Goal: Transaction & Acquisition: Purchase product/service

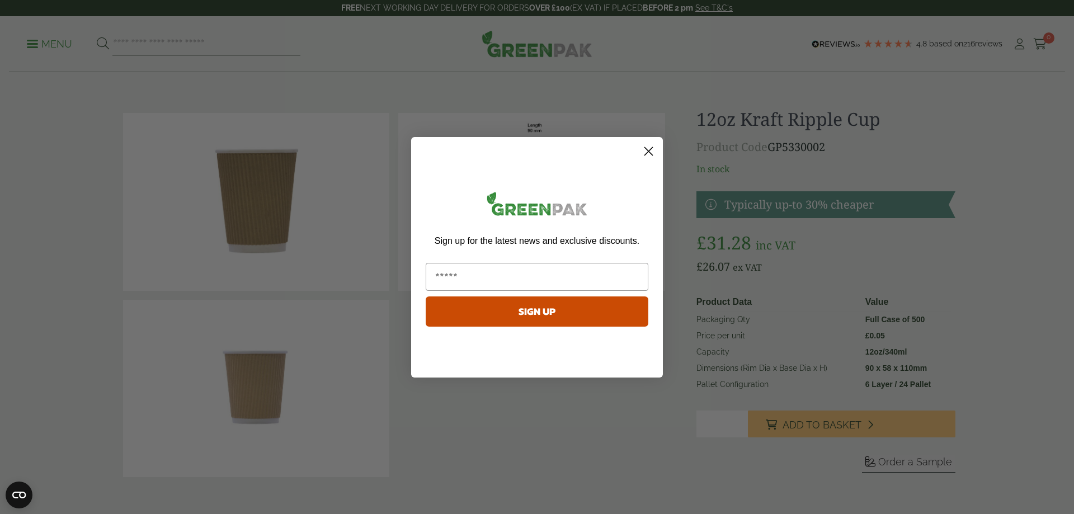
click at [646, 152] on circle "Close dialog" at bounding box center [648, 151] width 18 height 18
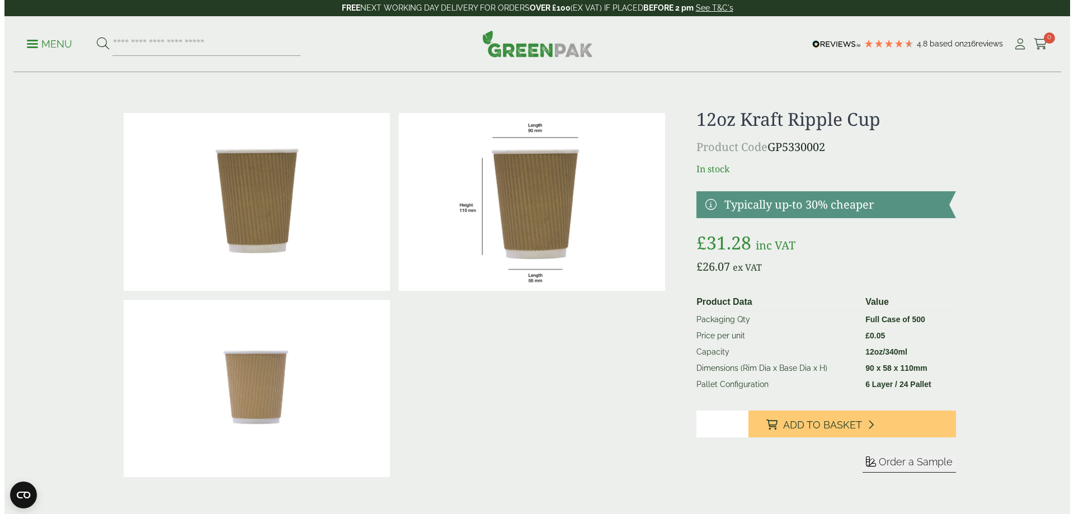
scroll to position [224, 0]
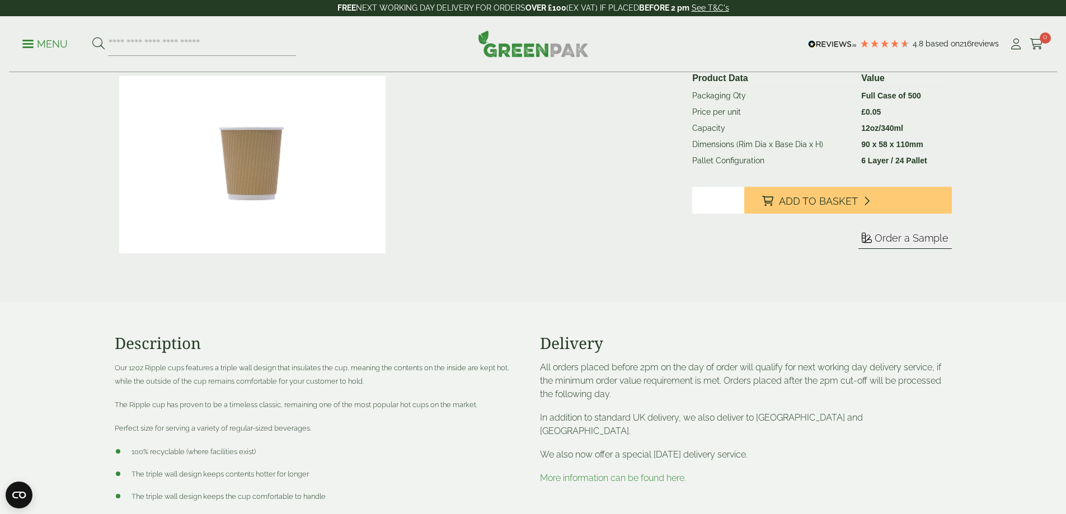
click at [33, 40] on link "Menu" at bounding box center [44, 42] width 45 height 11
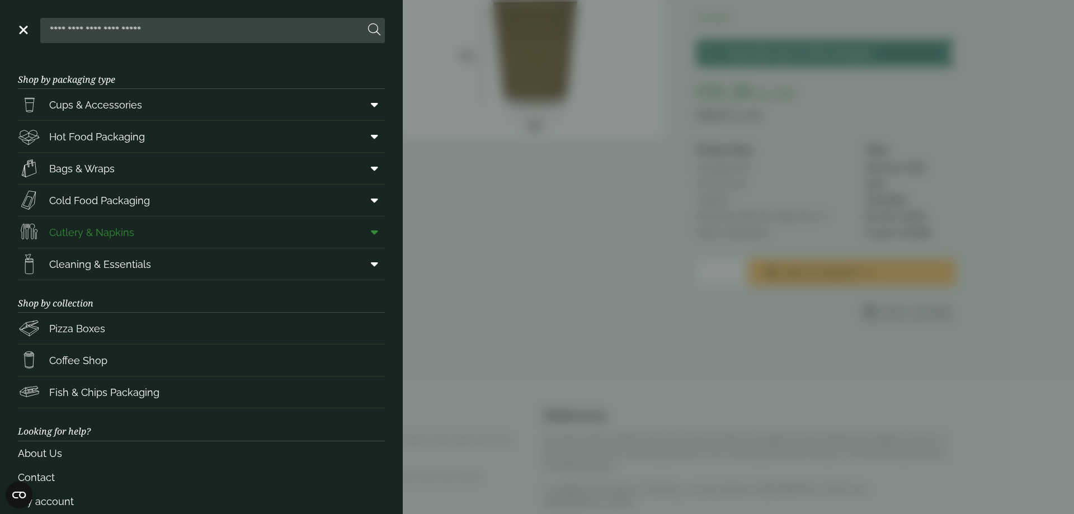
click at [77, 233] on span "Cutlery & Napkins" at bounding box center [91, 232] width 85 height 15
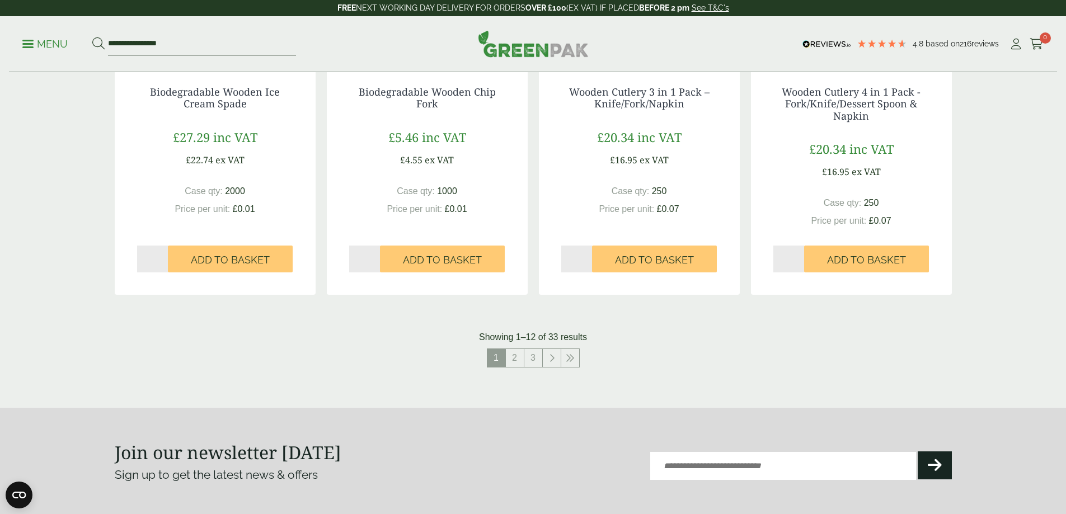
scroll to position [1231, 0]
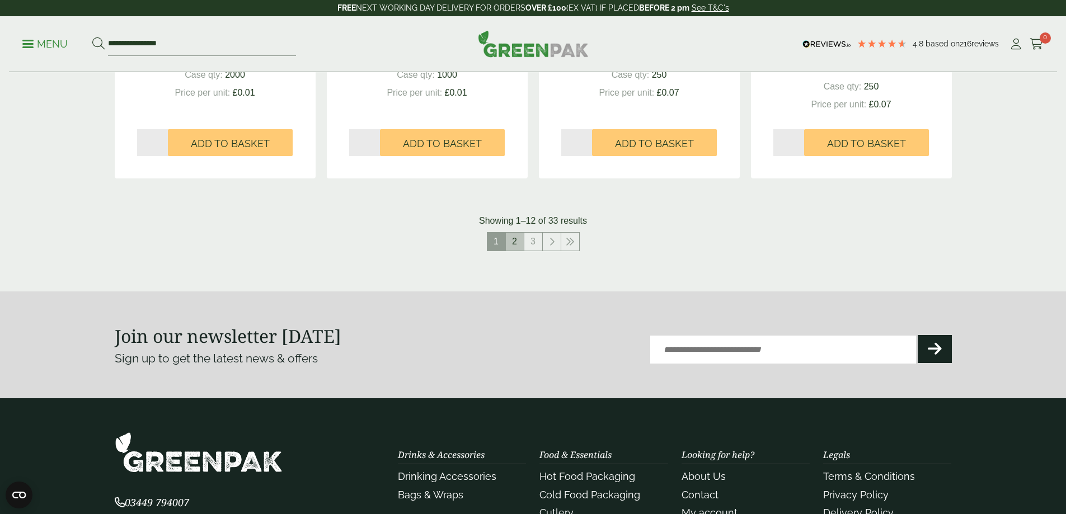
click at [519, 243] on link "2" at bounding box center [515, 242] width 18 height 18
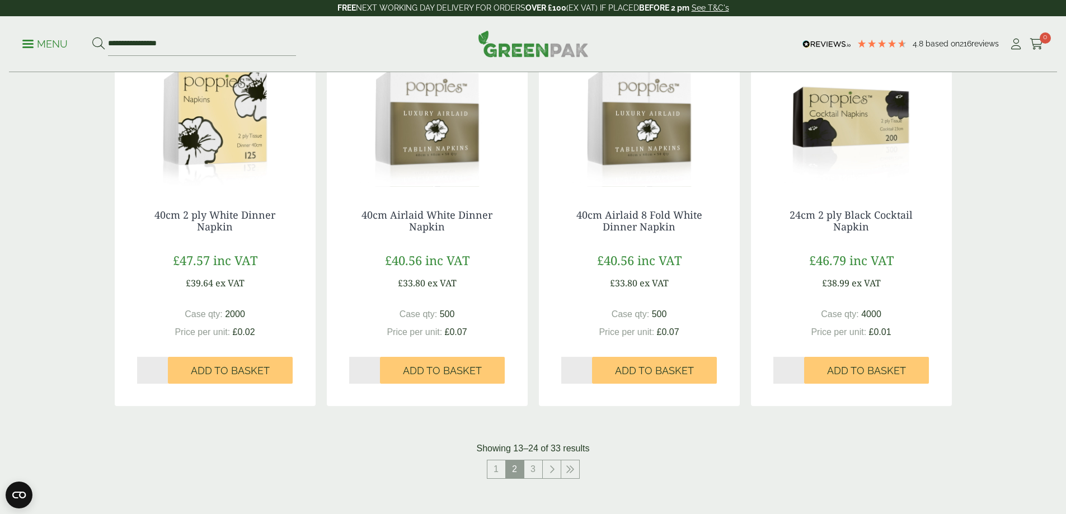
scroll to position [1012, 0]
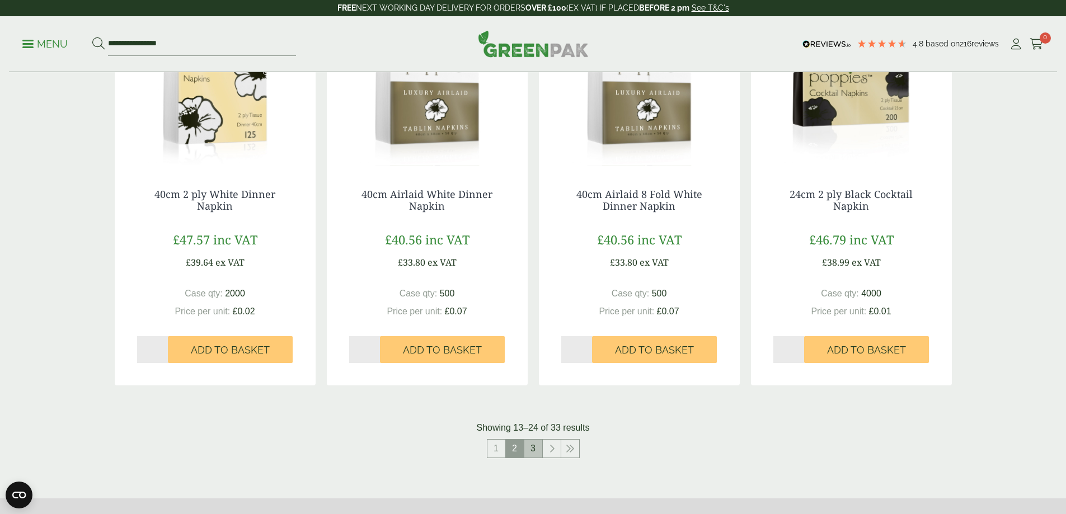
click at [531, 449] on link "3" at bounding box center [533, 449] width 18 height 18
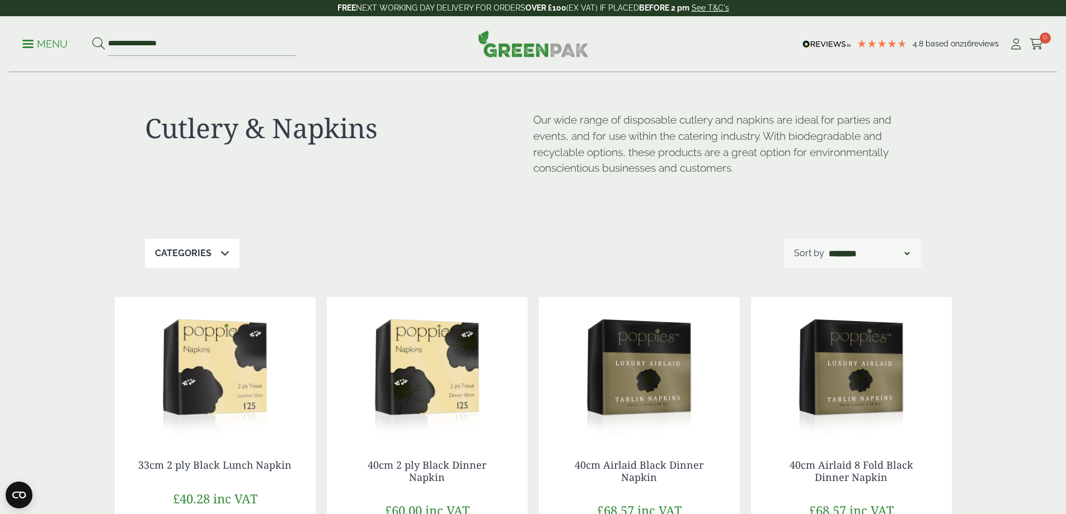
click at [43, 40] on p "Menu" at bounding box center [44, 43] width 45 height 13
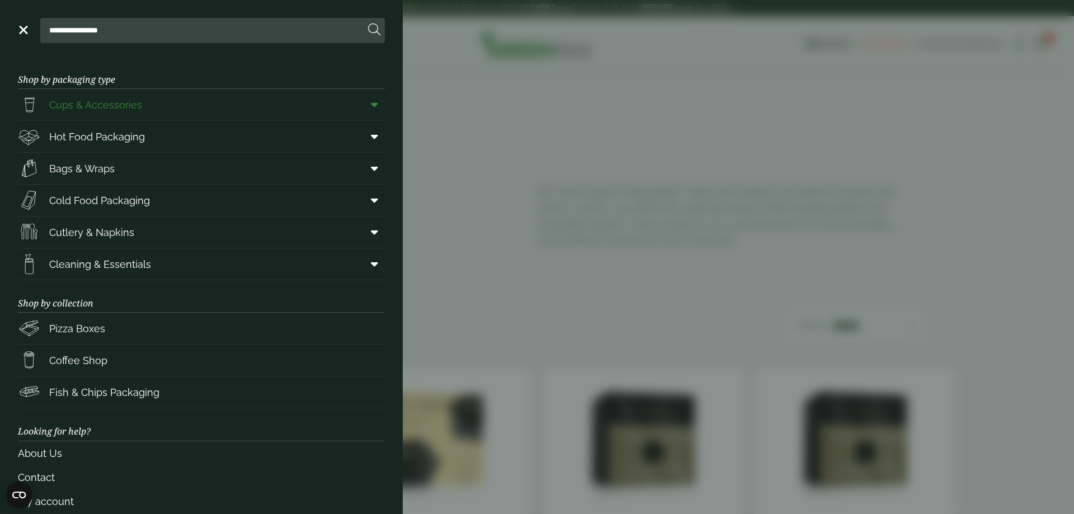
click at [86, 102] on span "Cups & Accessories" at bounding box center [95, 104] width 93 height 15
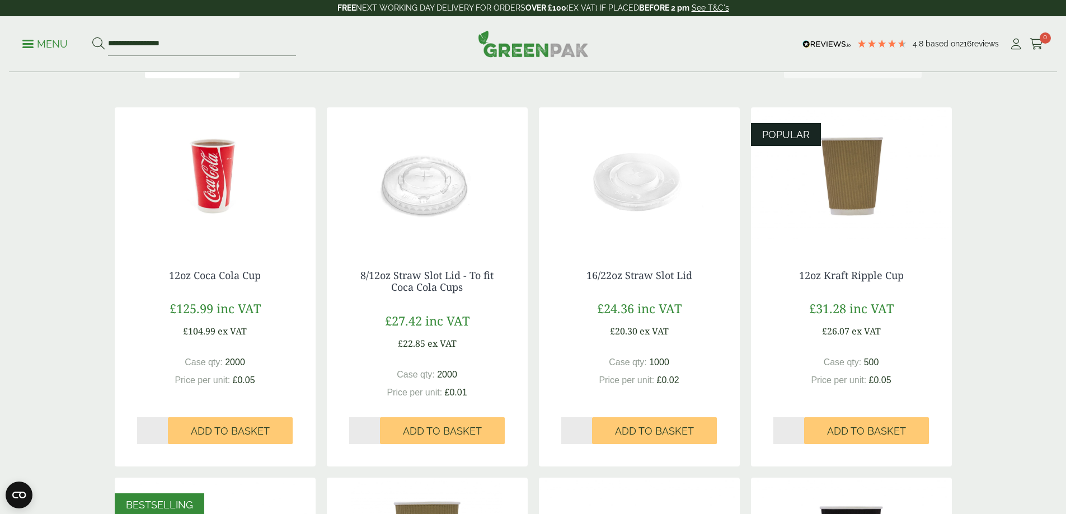
scroll to position [168, 0]
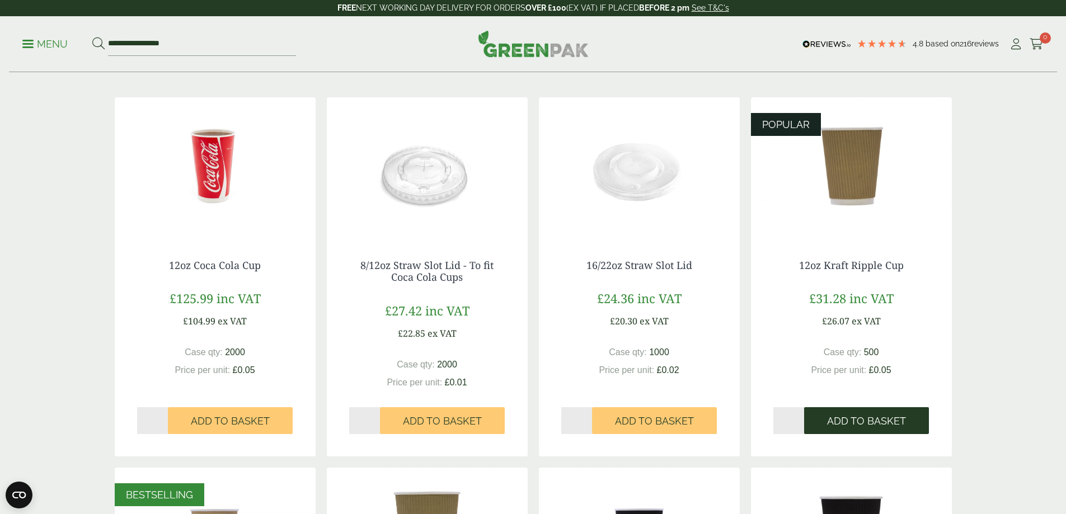
click at [840, 418] on span "Add to Basket" at bounding box center [866, 421] width 79 height 12
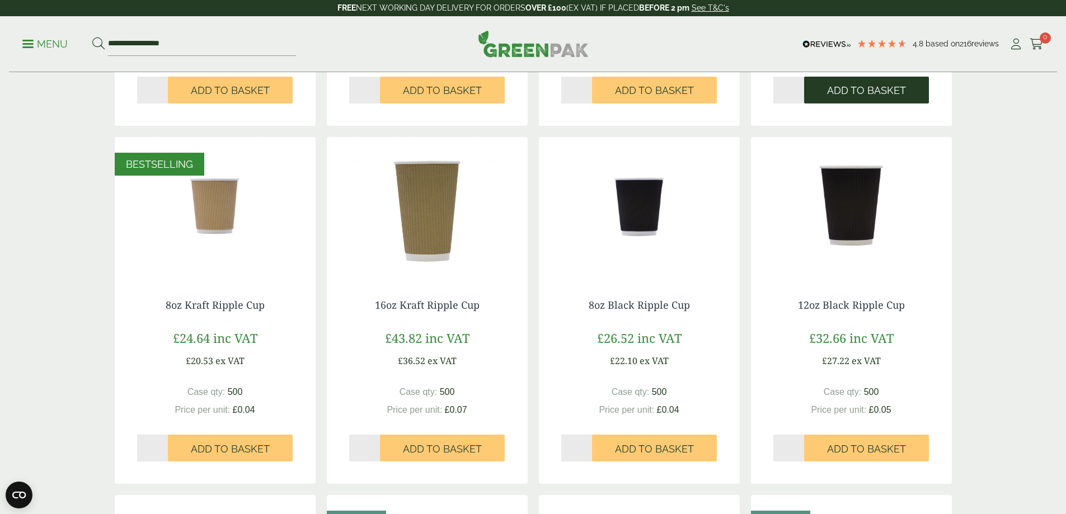
scroll to position [559, 0]
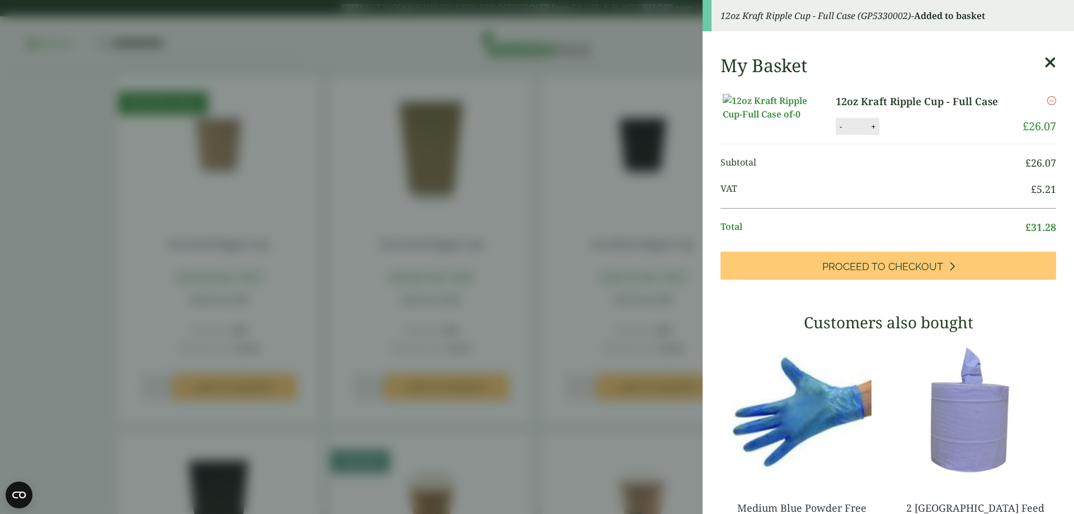
click at [1022, 60] on div "My Basket" at bounding box center [889, 65] width 336 height 21
click at [1039, 59] on div "My Basket 12oz Kraft Ripple Cup - Full Case 12oz Kraft Ripple Cup - Full Case q…" at bounding box center [888, 377] width 371 height 662
click at [1044, 64] on icon at bounding box center [1050, 63] width 12 height 16
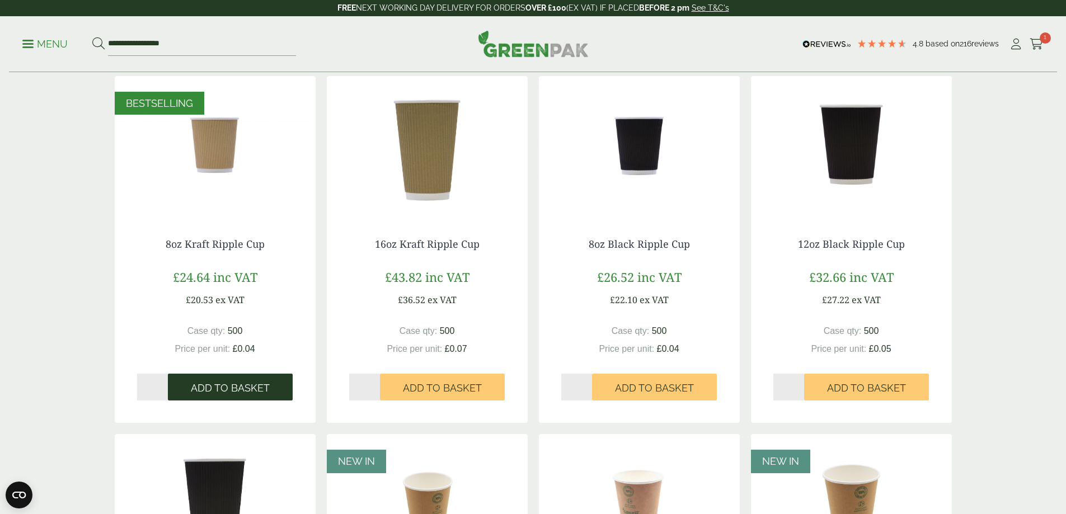
click at [193, 388] on span "Add to Basket" at bounding box center [230, 388] width 79 height 12
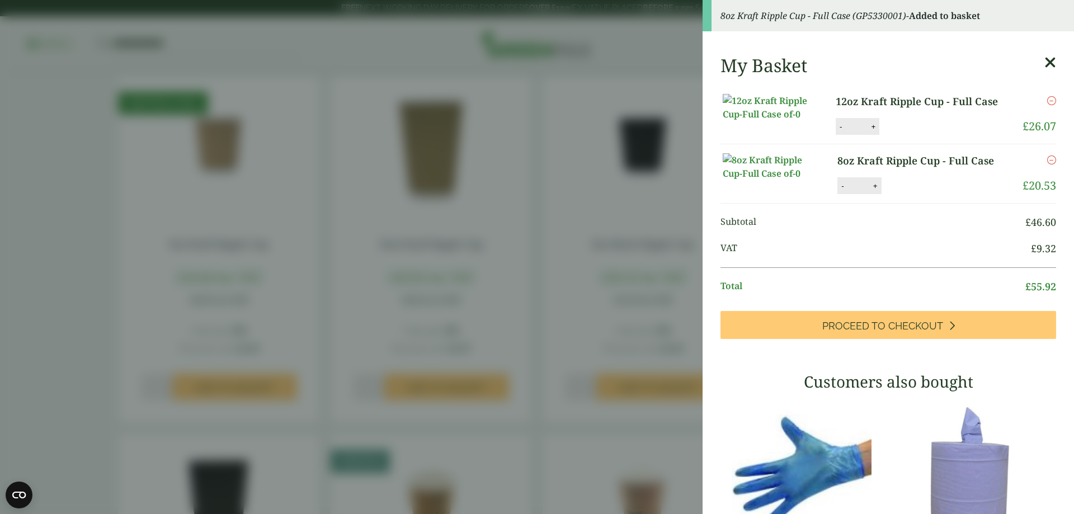
drag, startPoint x: 1036, startPoint y: 62, endPoint x: 964, endPoint y: 74, distance: 72.8
click at [1044, 62] on icon at bounding box center [1050, 63] width 12 height 16
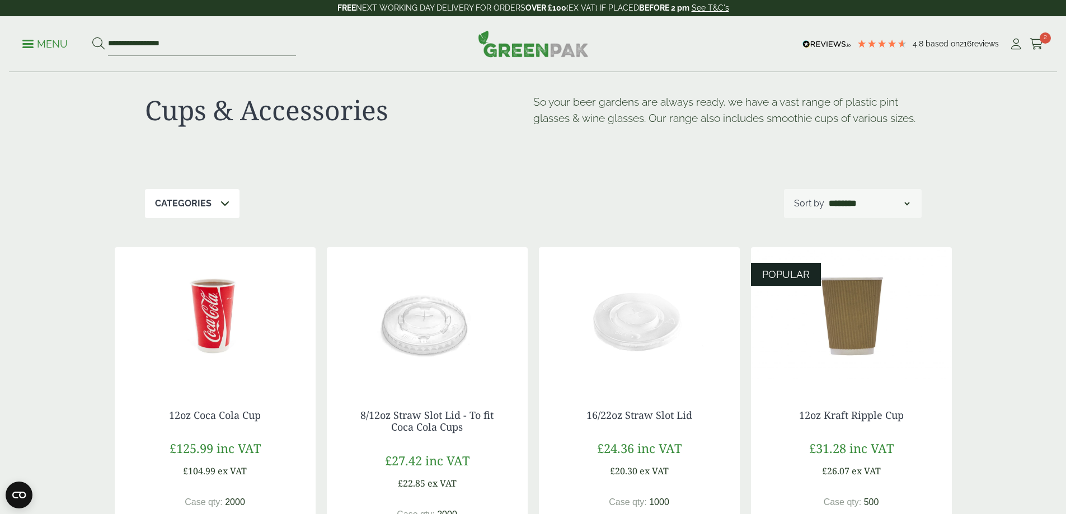
scroll to position [0, 0]
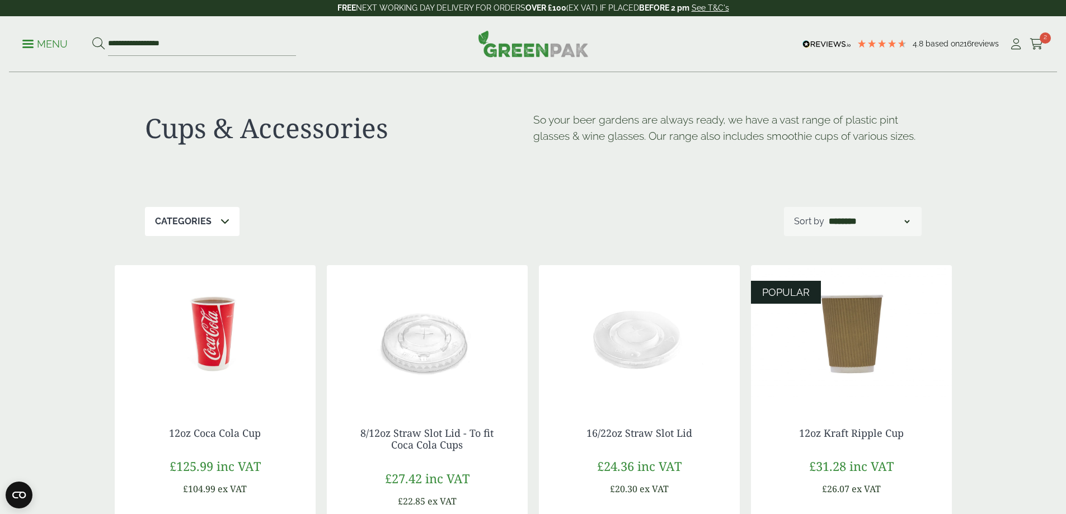
click at [229, 218] on div "Categories" at bounding box center [192, 221] width 95 height 29
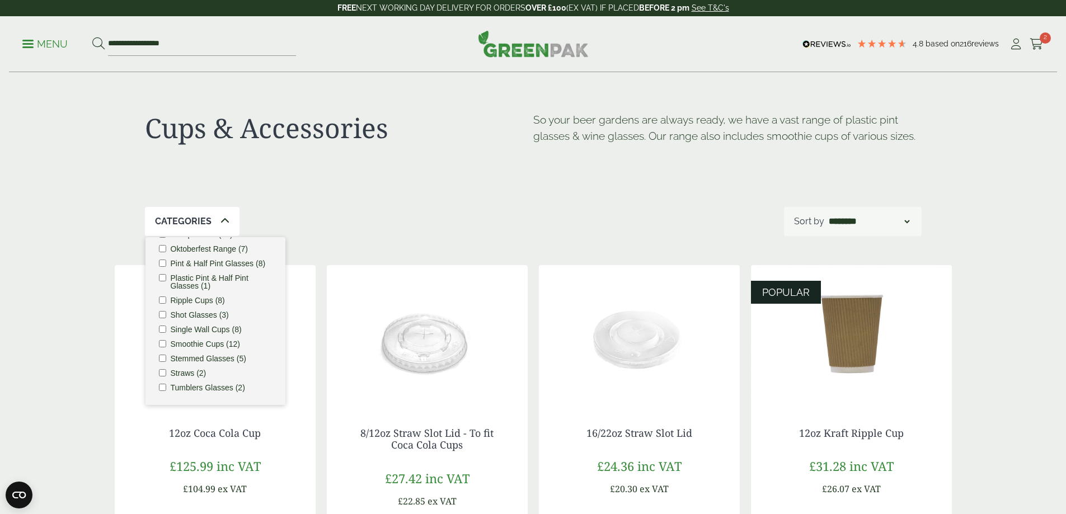
scroll to position [130, 0]
click at [223, 356] on label "Stemmed Glasses (5)" at bounding box center [209, 359] width 76 height 8
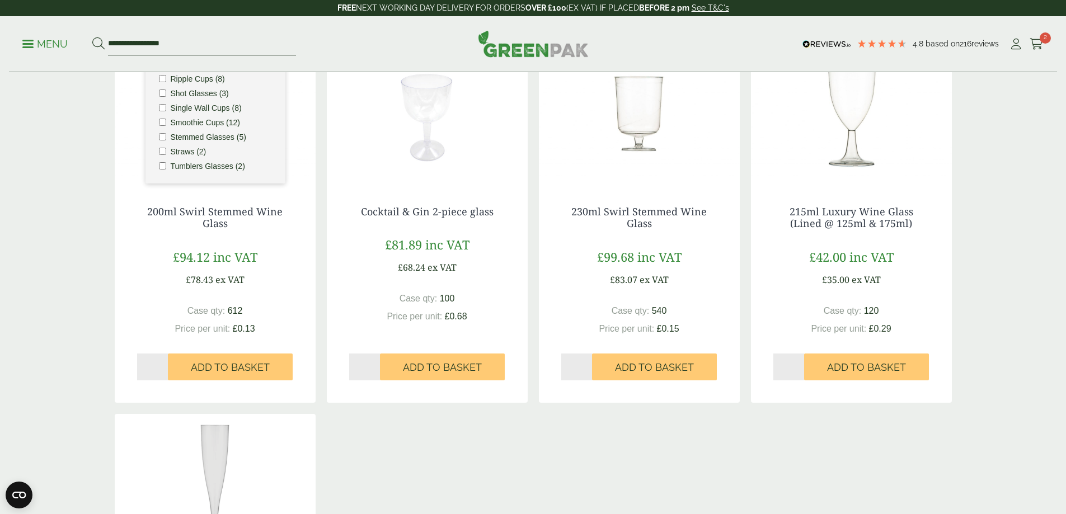
scroll to position [224, 0]
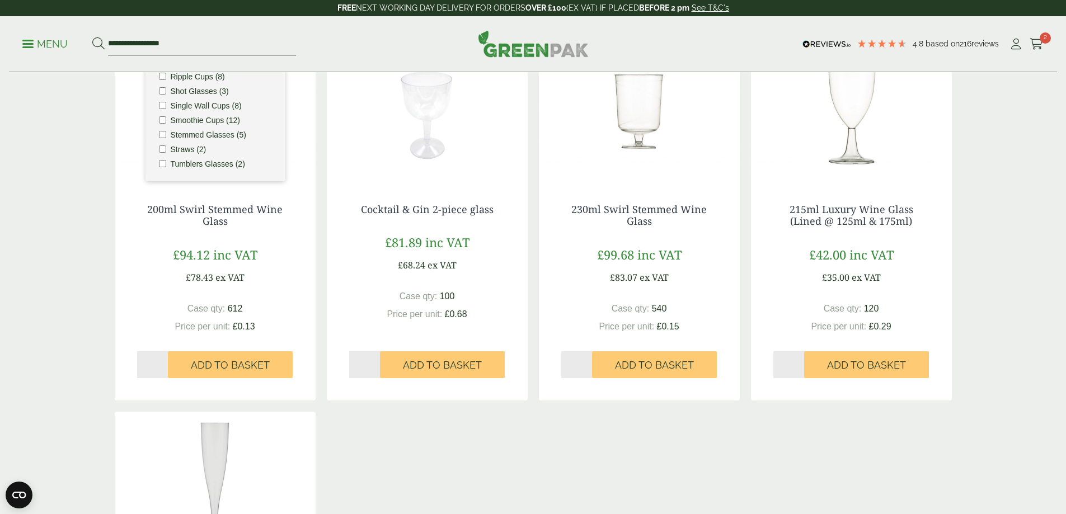
click at [386, 447] on div "200ml Swirl Stemmed Wine Glass £94.12 inc VAT £78.43 ex VAT Case qty: 612 £0.13…" at bounding box center [533, 412] width 837 height 742
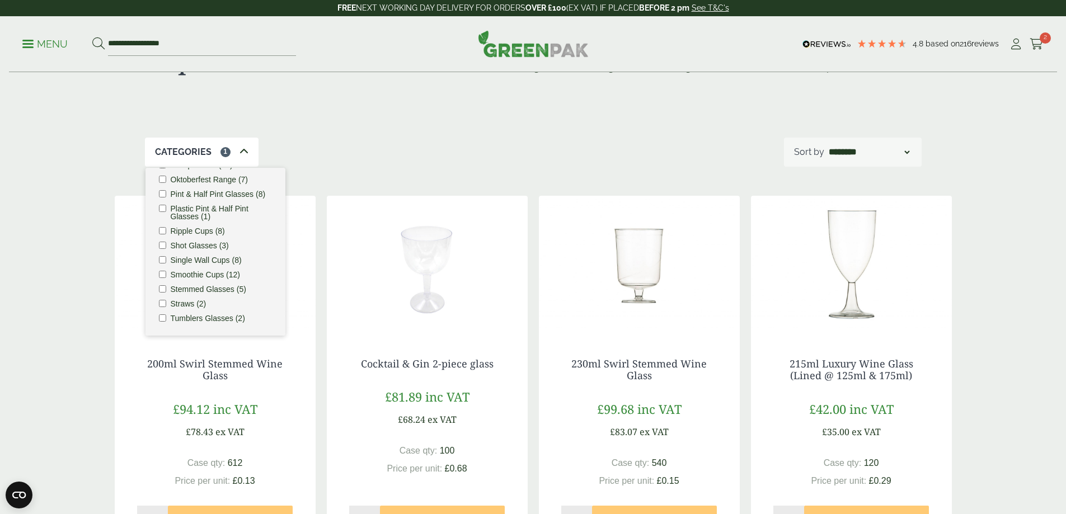
scroll to position [56, 0]
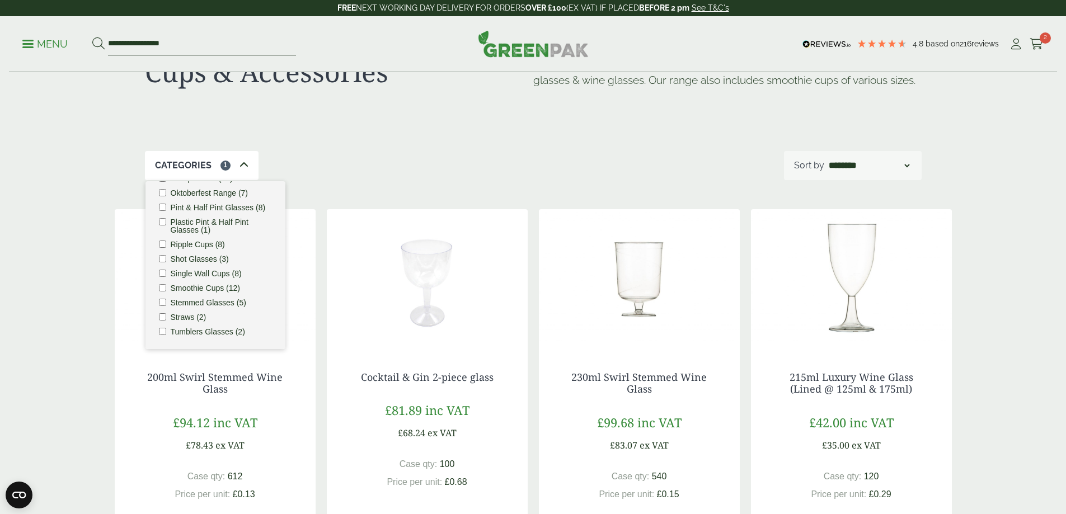
click at [79, 334] on div "Cups & Accessories So your beer gardens are always ready, we have a vast range …" at bounding box center [533, 517] width 1066 height 1001
click at [360, 170] on div "Categories 1 Carafes & Jugs (3) Carry Packs (4) Coca Cola Cups (5) Cups & Acces…" at bounding box center [533, 165] width 777 height 29
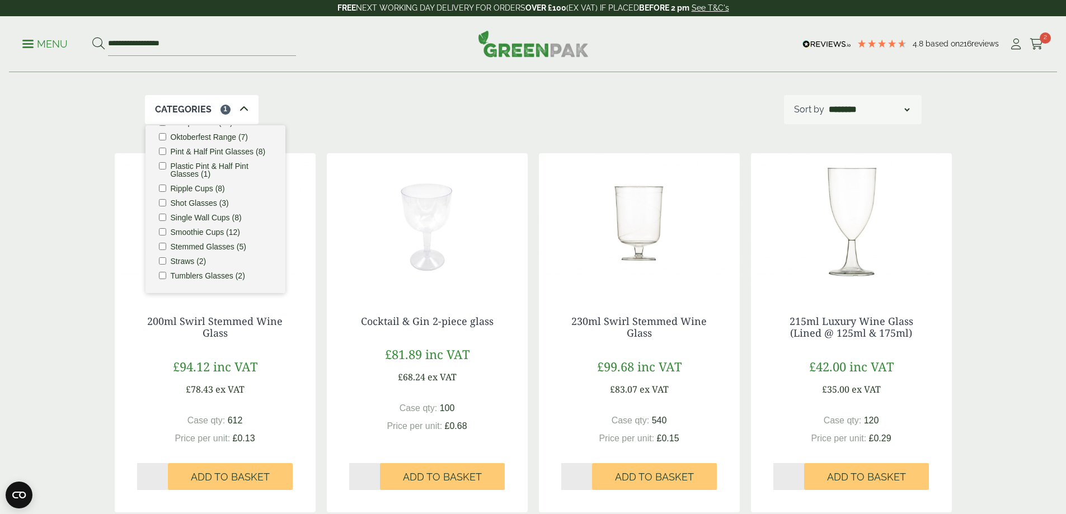
click at [426, 93] on div "Cups & Accessories So your beer gardens are always ready, we have a vast range …" at bounding box center [533, 28] width 777 height 134
click at [0, 238] on div "Cups & Accessories So your beer gardens are always ready, we have a vast range …" at bounding box center [533, 461] width 1066 height 1001
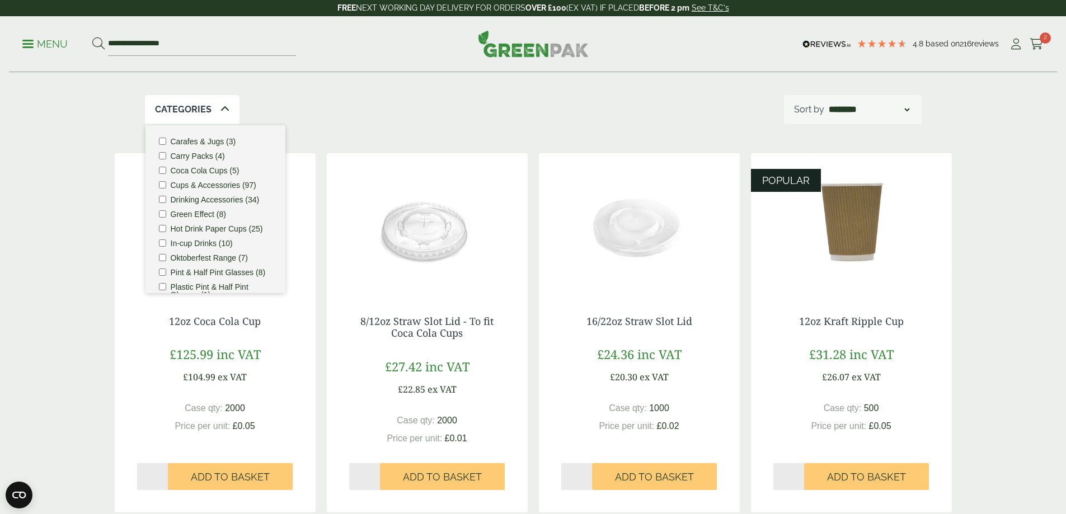
scroll to position [0, 0]
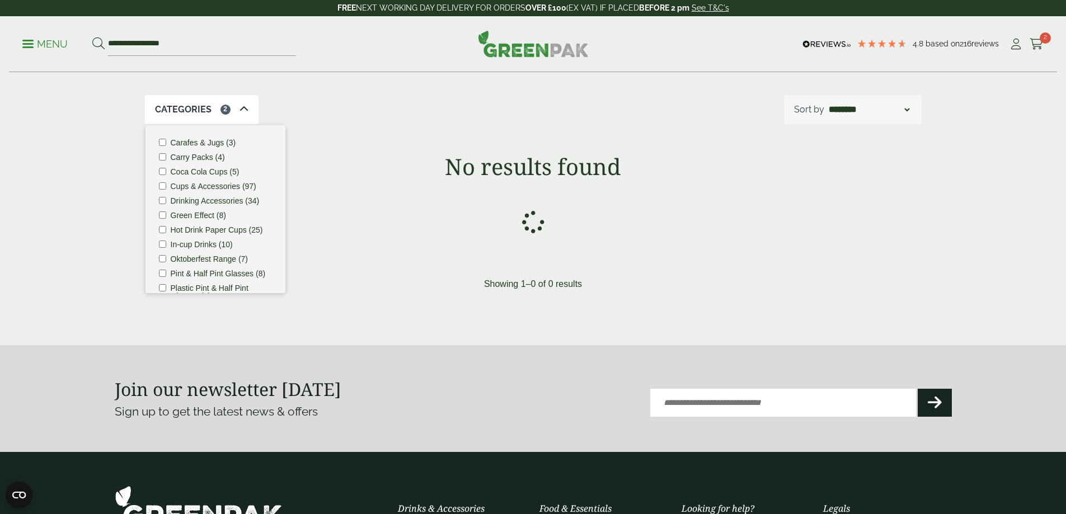
click at [314, 247] on div "Cups & Accessories So your beer gardens are always ready, we have a vast range …" at bounding box center [533, 135] width 850 height 348
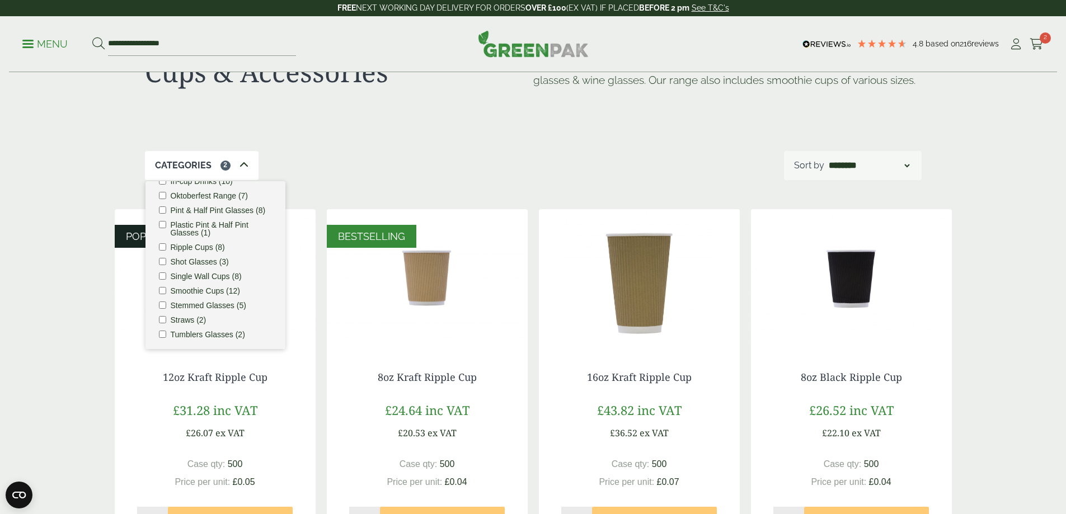
scroll to position [130, 0]
click at [293, 171] on div "Categories 2 Carafes & Jugs (3) Carry Packs (4) Coca Cola Cups (5) Cups & Acces…" at bounding box center [533, 165] width 777 height 29
click at [240, 161] on icon at bounding box center [243, 165] width 9 height 9
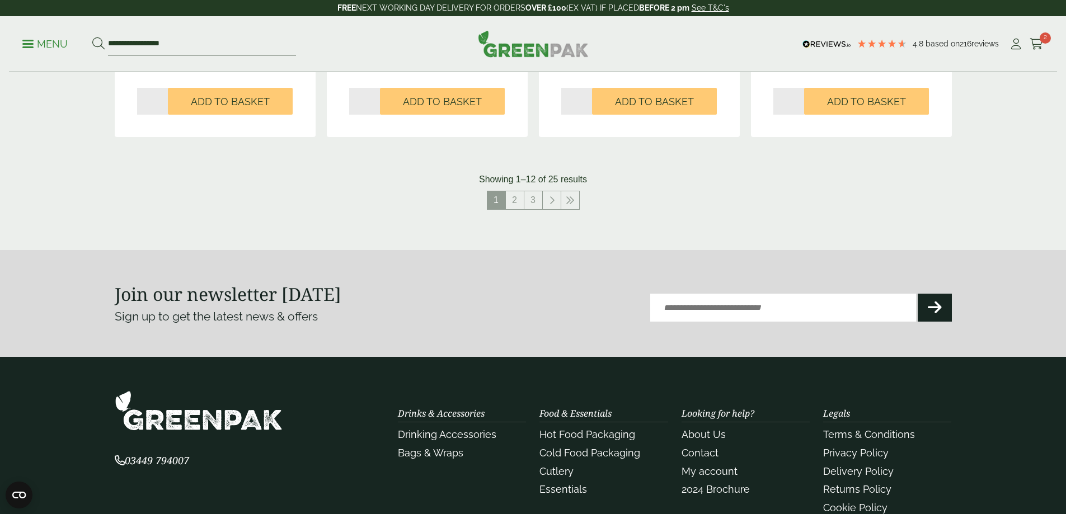
scroll to position [1231, 0]
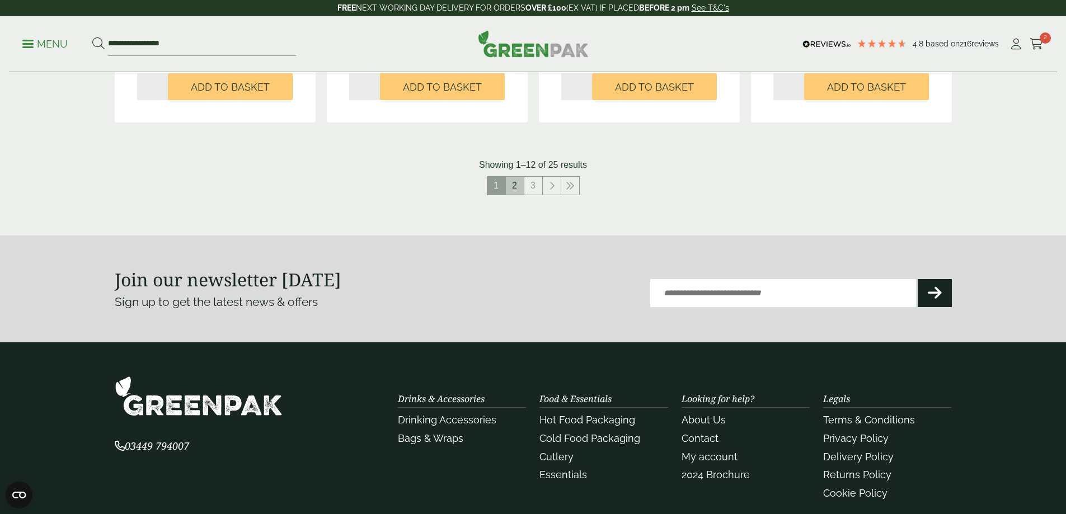
click at [507, 186] on link "2" at bounding box center [515, 186] width 18 height 18
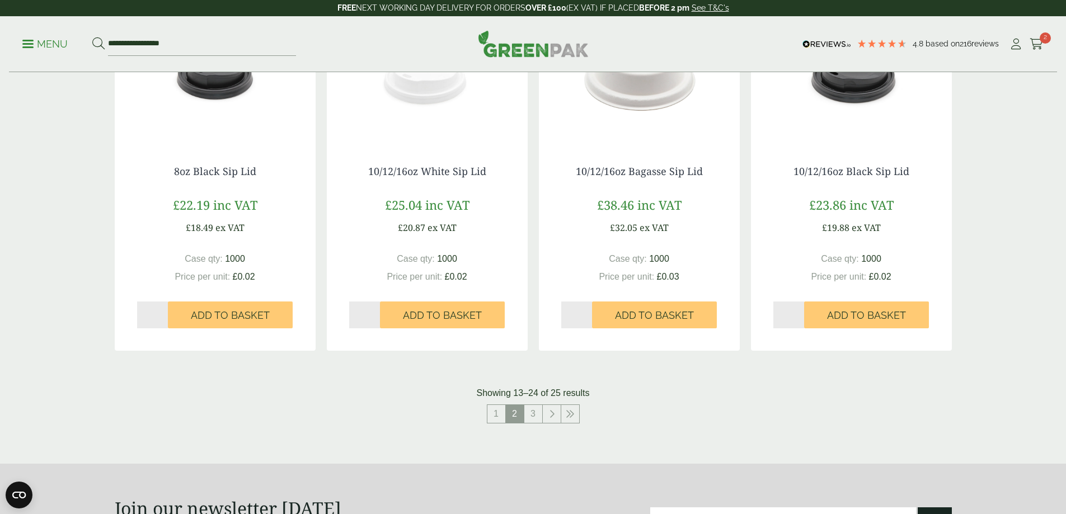
scroll to position [1011, 0]
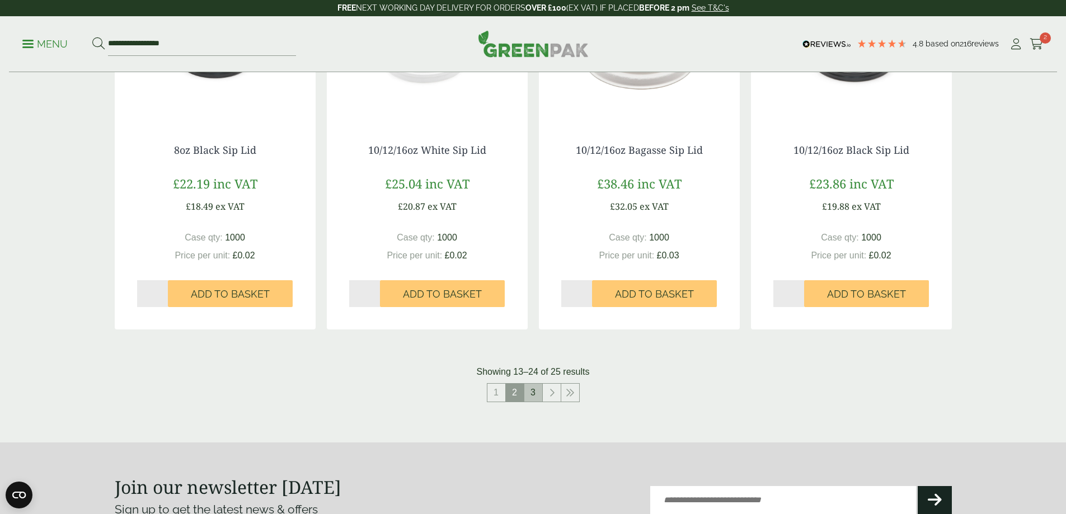
click at [539, 394] on link "3" at bounding box center [533, 393] width 18 height 18
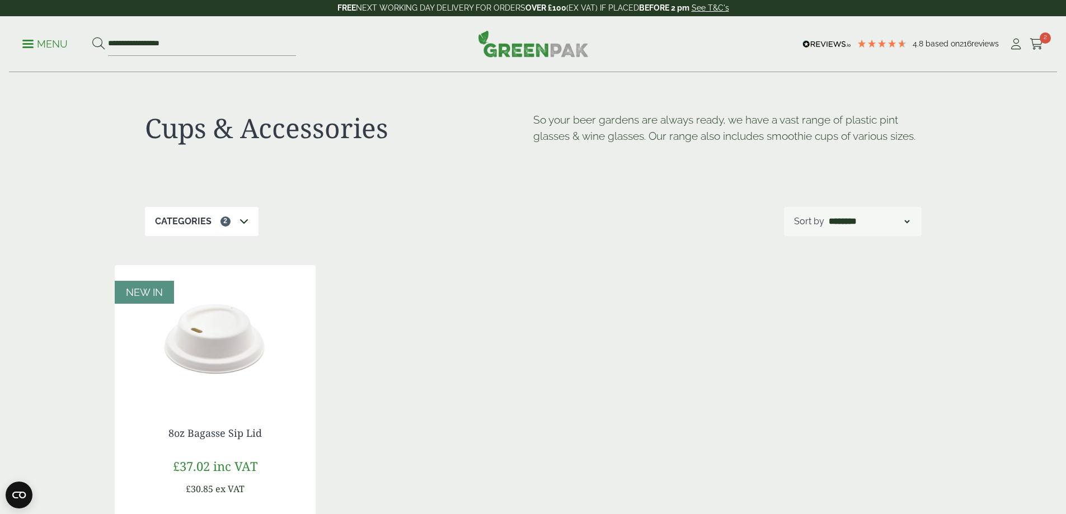
click at [39, 42] on p "Menu" at bounding box center [44, 43] width 45 height 13
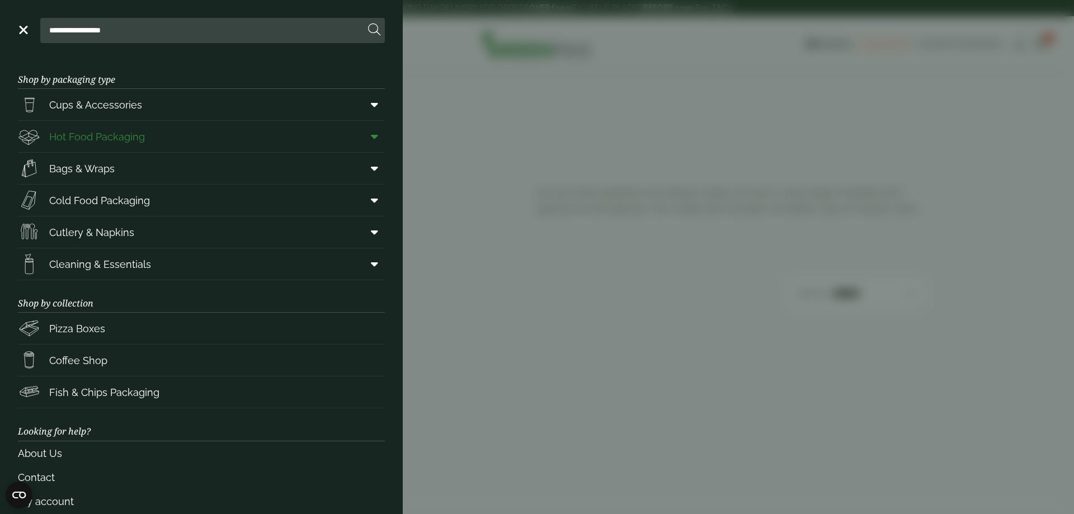
click at [82, 140] on span "Hot Food Packaging" at bounding box center [97, 136] width 96 height 15
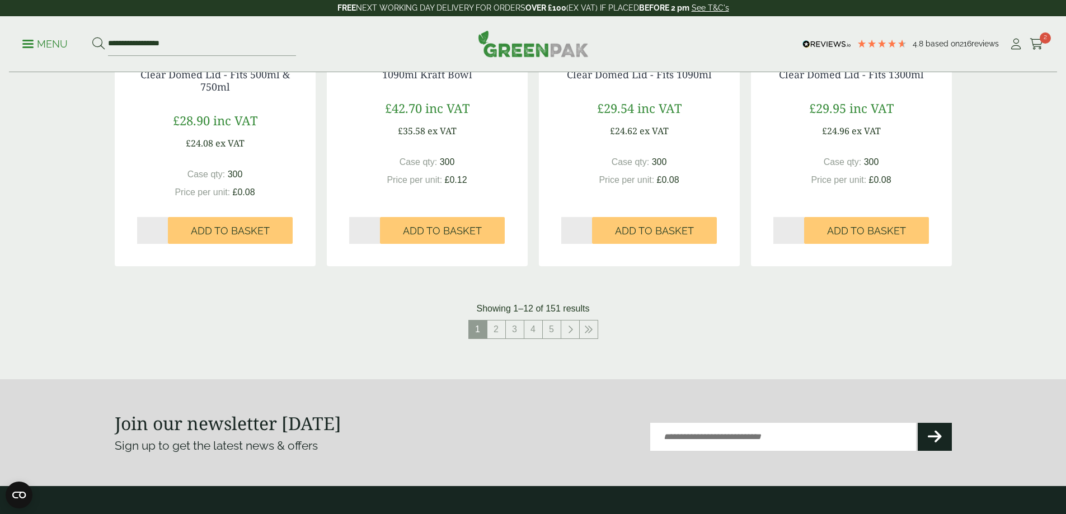
scroll to position [1231, 0]
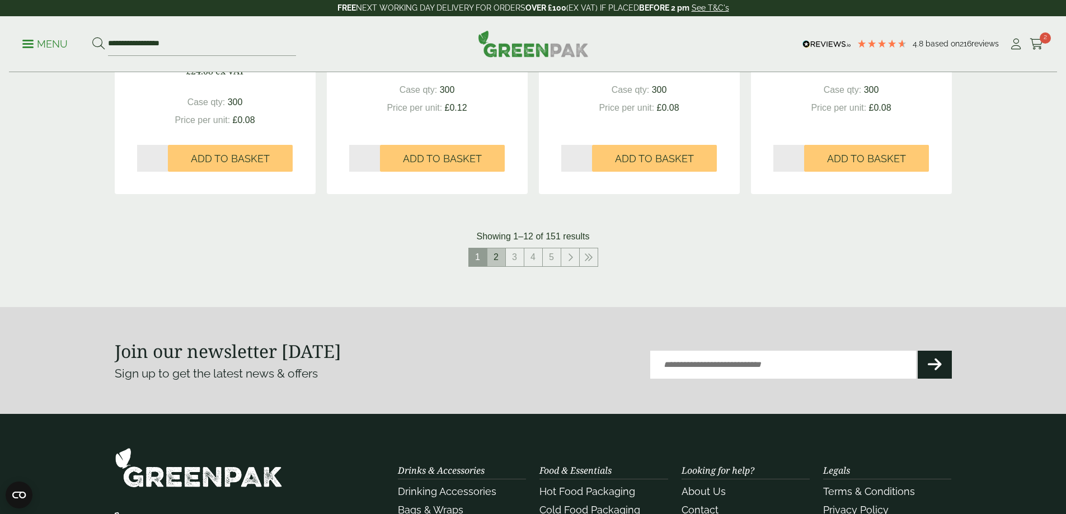
click at [503, 261] on link "2" at bounding box center [496, 257] width 18 height 18
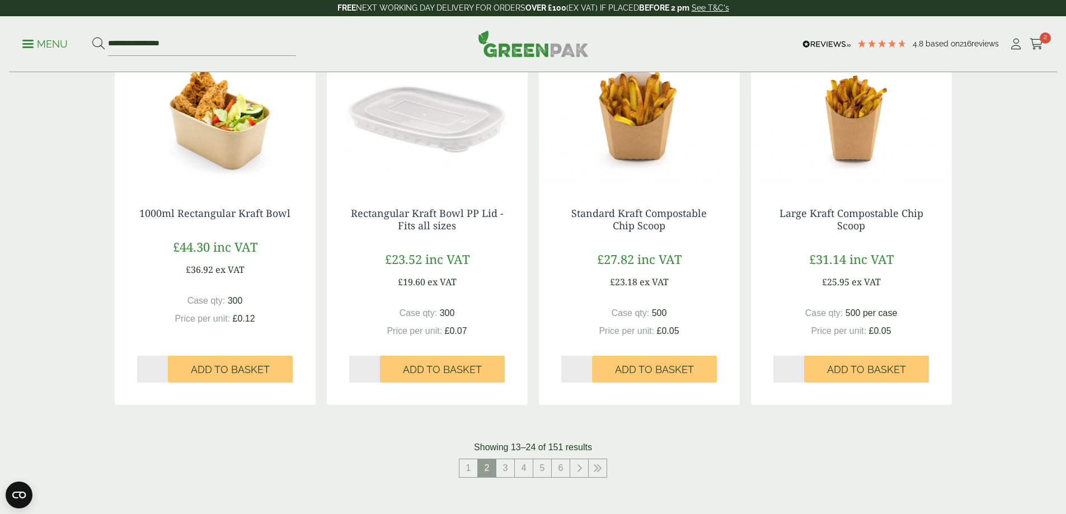
scroll to position [1175, 0]
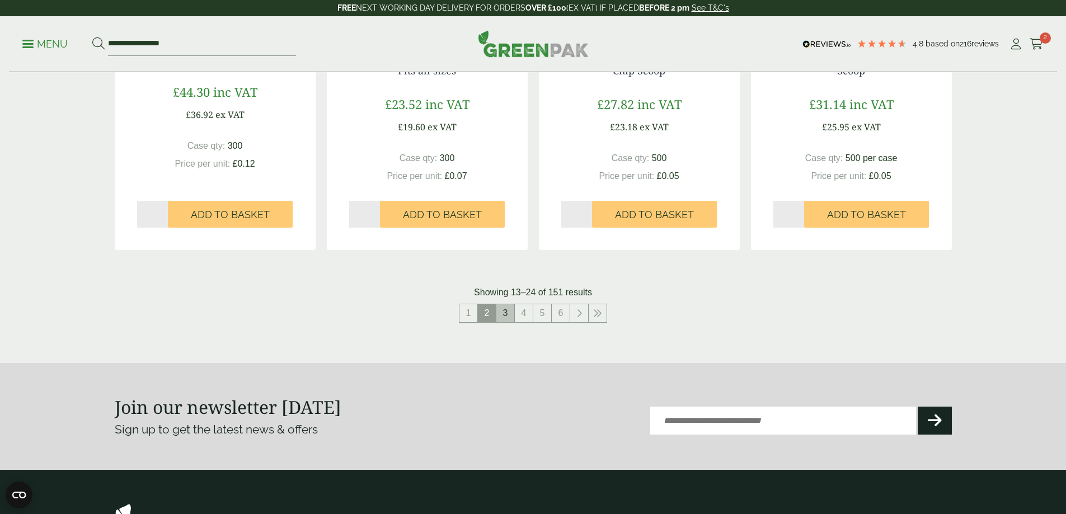
click at [507, 316] on link "3" at bounding box center [505, 313] width 18 height 18
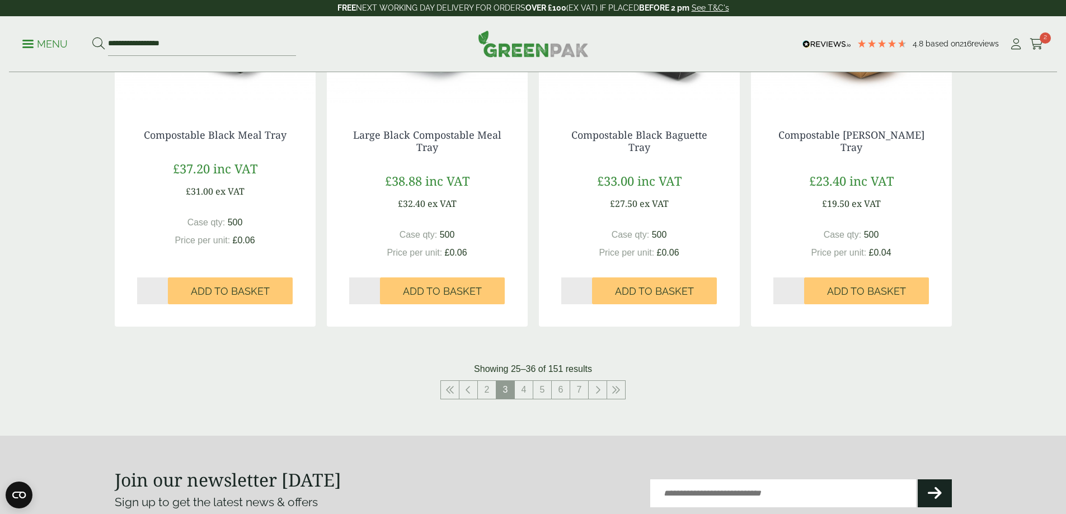
scroll to position [1343, 0]
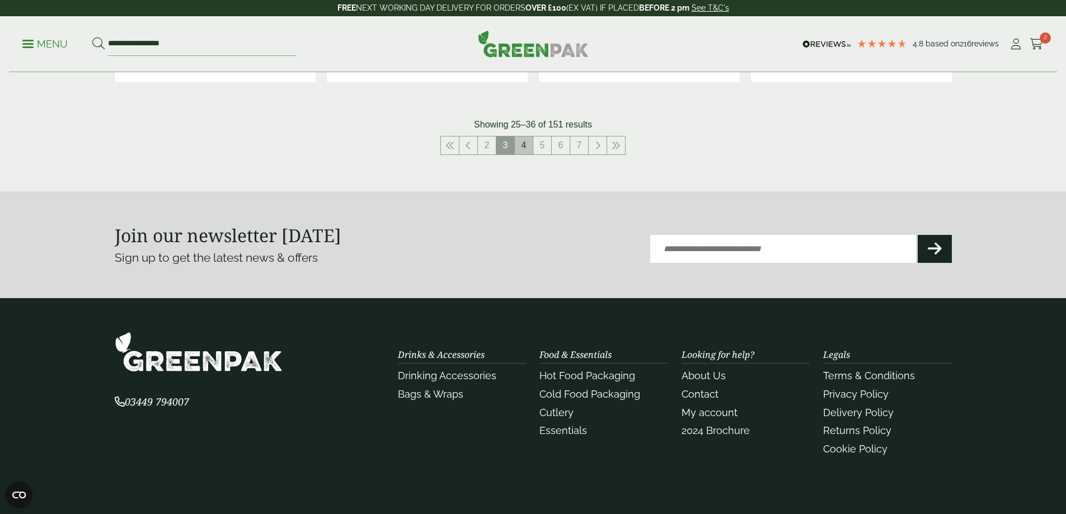
click at [523, 147] on link "4" at bounding box center [524, 146] width 18 height 18
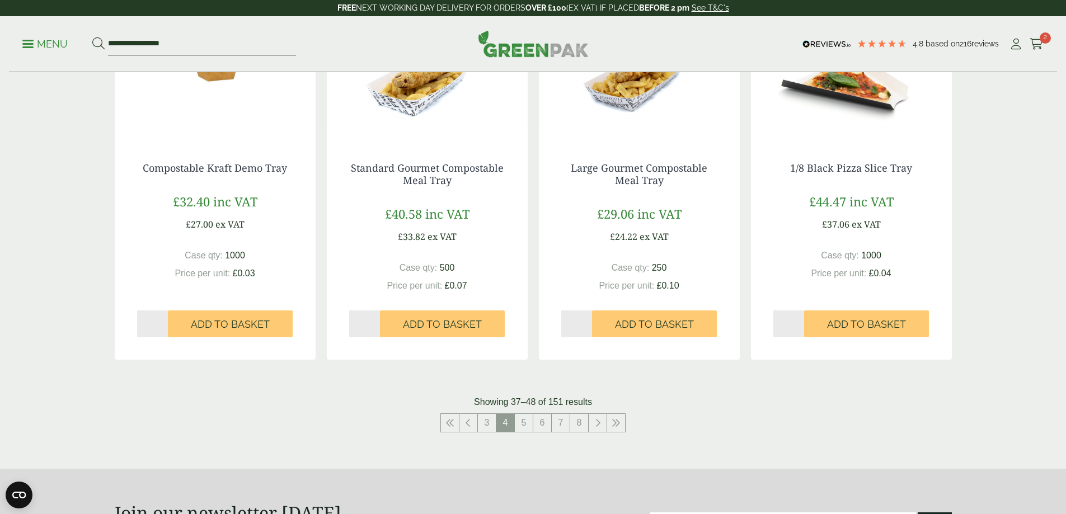
scroll to position [1175, 0]
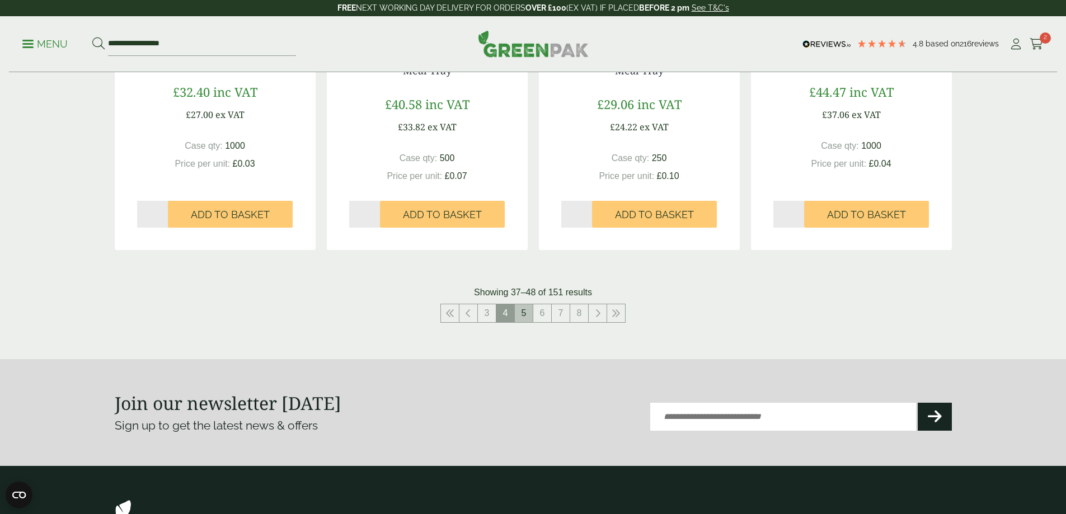
click at [522, 312] on link "5" at bounding box center [524, 313] width 18 height 18
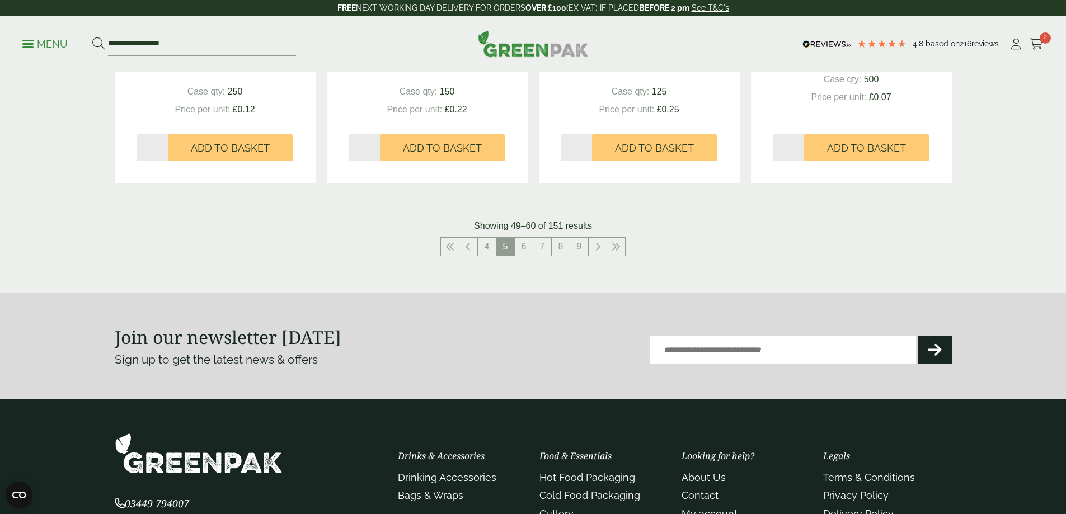
scroll to position [1231, 0]
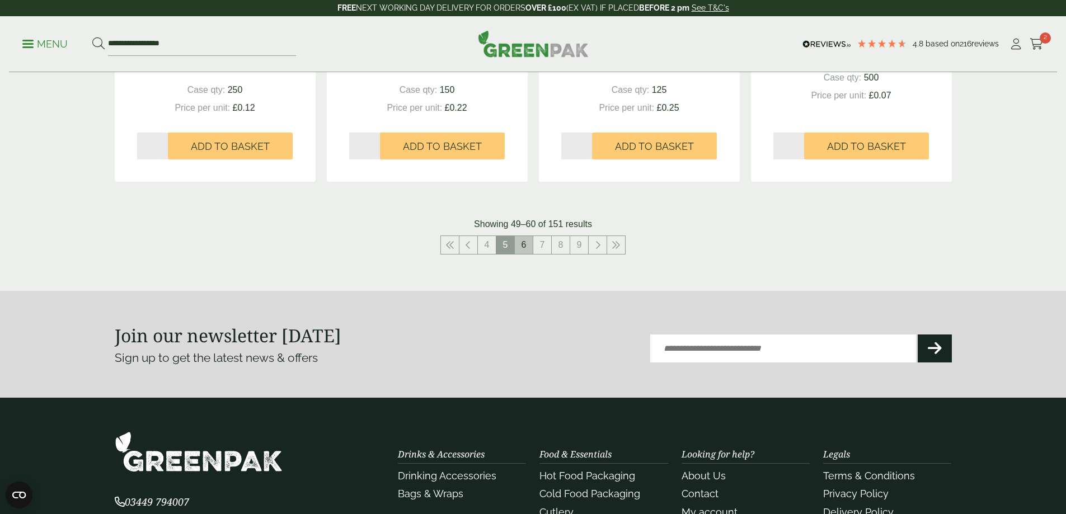
click at [524, 248] on link "6" at bounding box center [524, 245] width 18 height 18
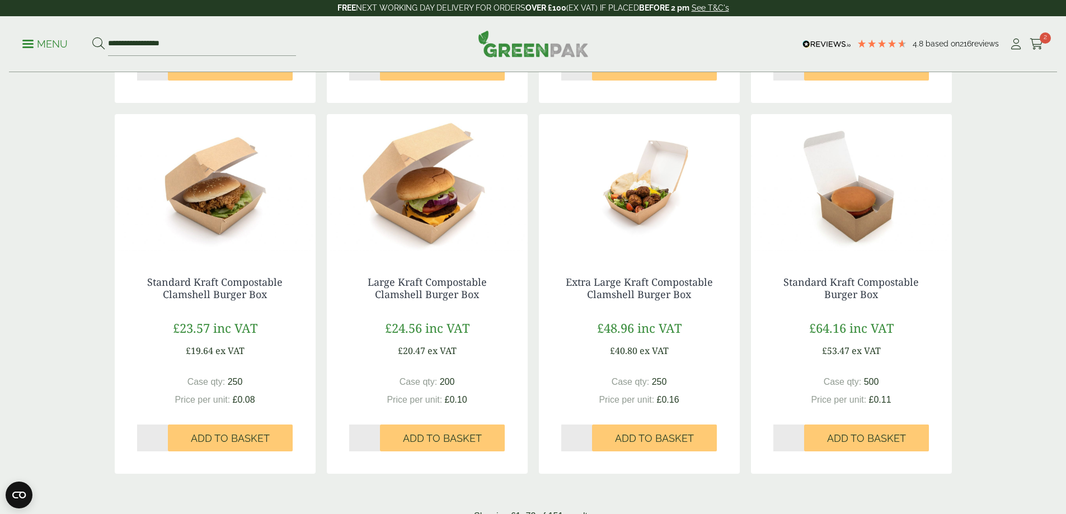
scroll to position [1231, 0]
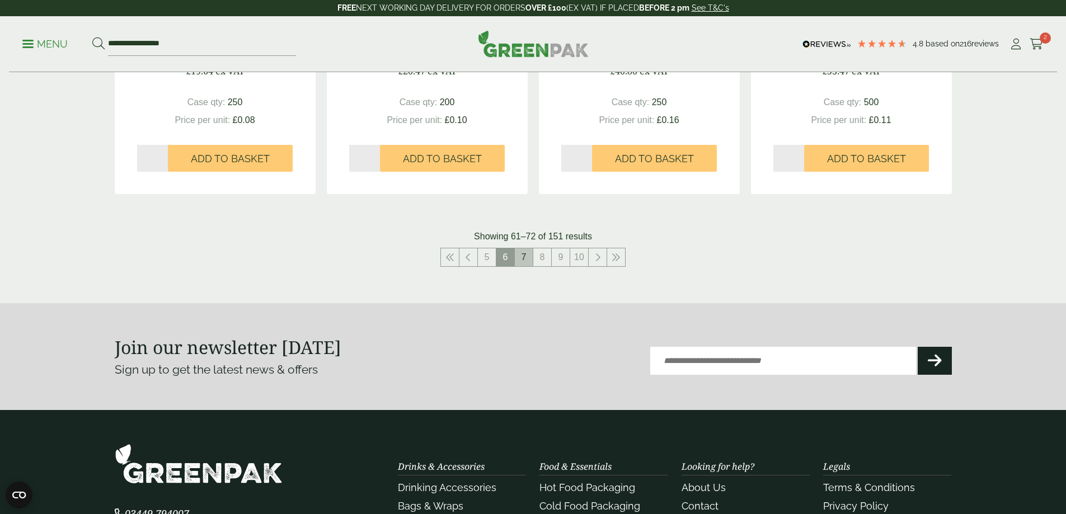
click at [523, 260] on link "7" at bounding box center [524, 257] width 18 height 18
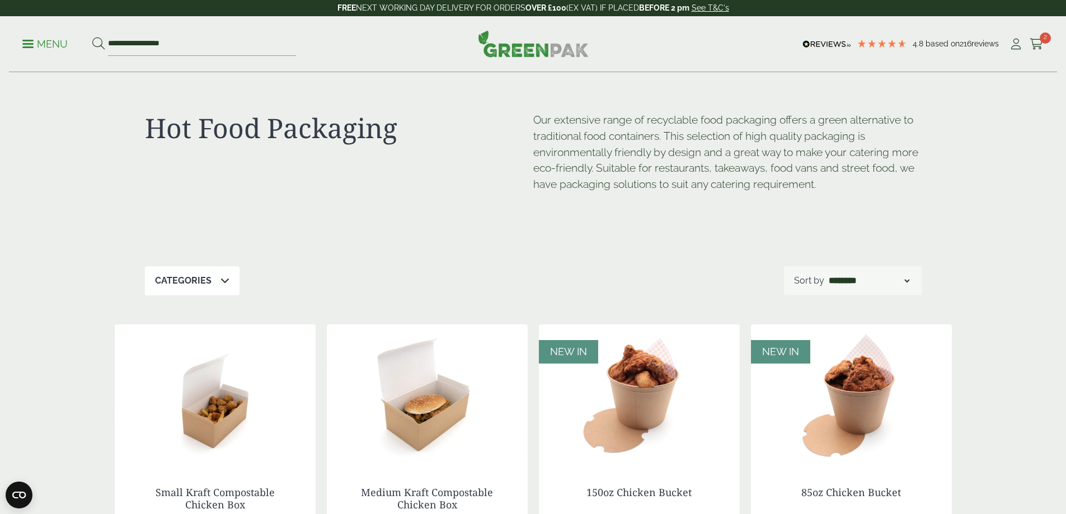
click at [215, 275] on div "Categories" at bounding box center [192, 280] width 95 height 29
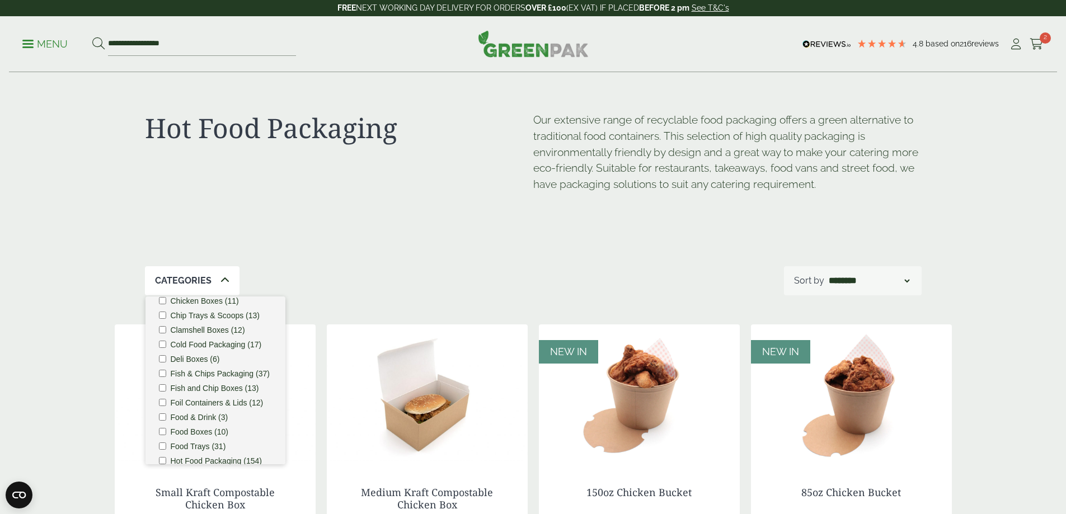
scroll to position [112, 0]
click at [233, 380] on label "Foil Containers & Lids (12)" at bounding box center [217, 377] width 93 height 8
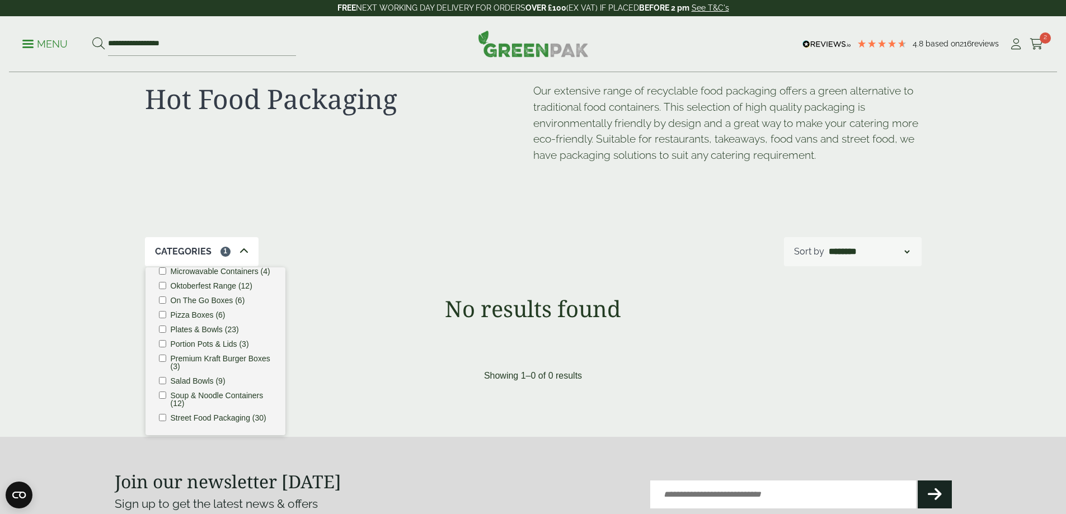
scroll to position [56, 0]
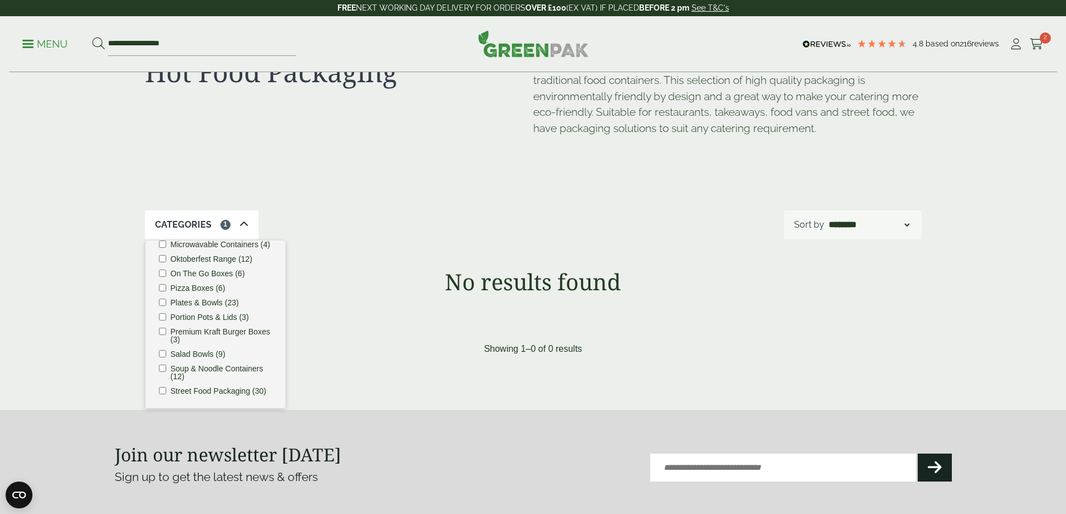
click at [369, 194] on div "Hot Food Packaging Our extensive range of recyclable food packaging offers a gr…" at bounding box center [533, 114] width 777 height 194
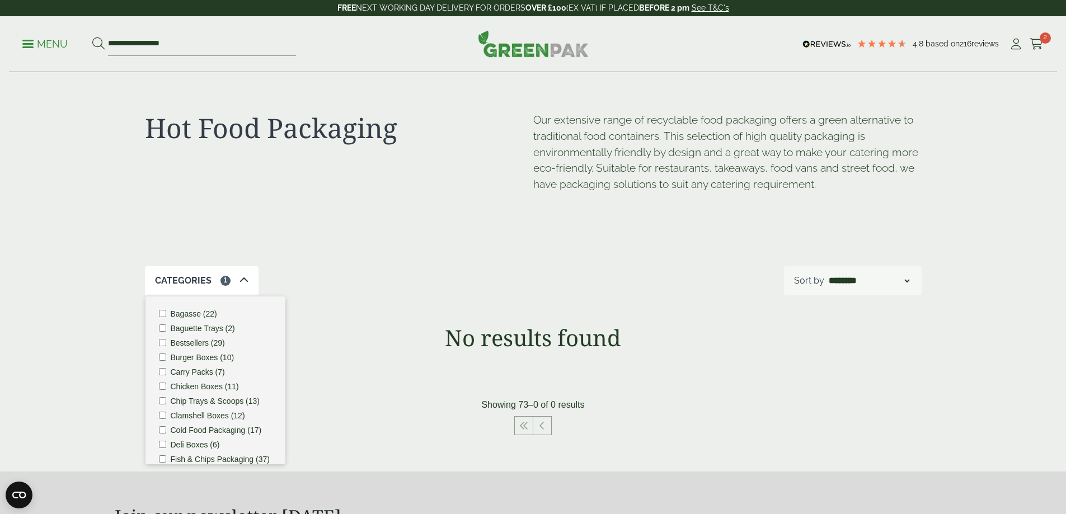
click at [243, 282] on span at bounding box center [243, 280] width 9 height 13
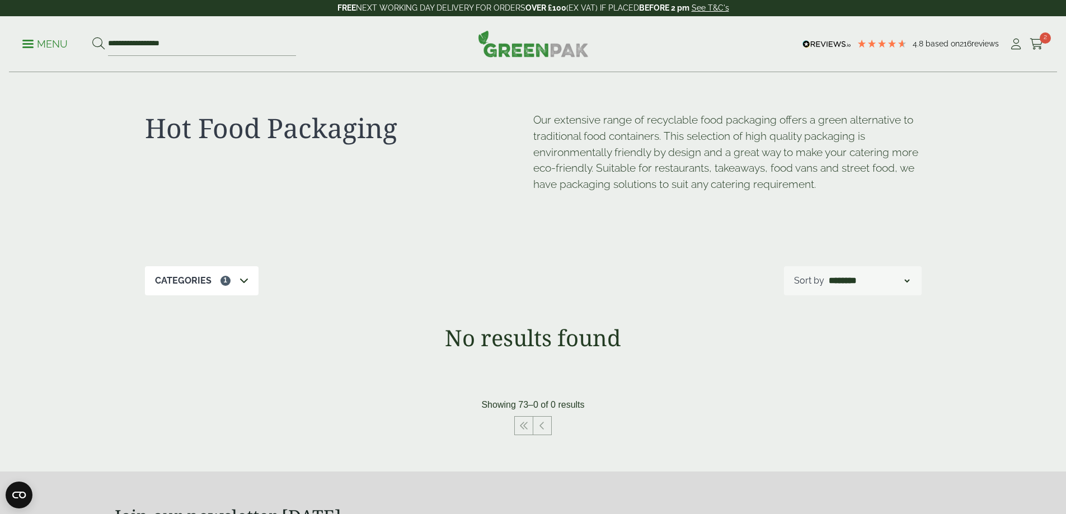
click at [243, 282] on icon at bounding box center [243, 280] width 9 height 9
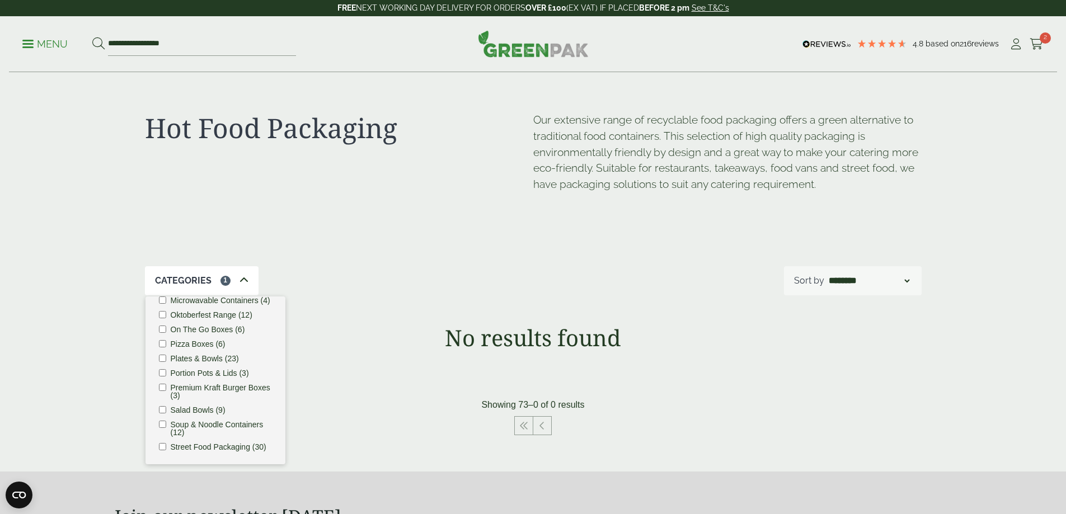
scroll to position [175, 0]
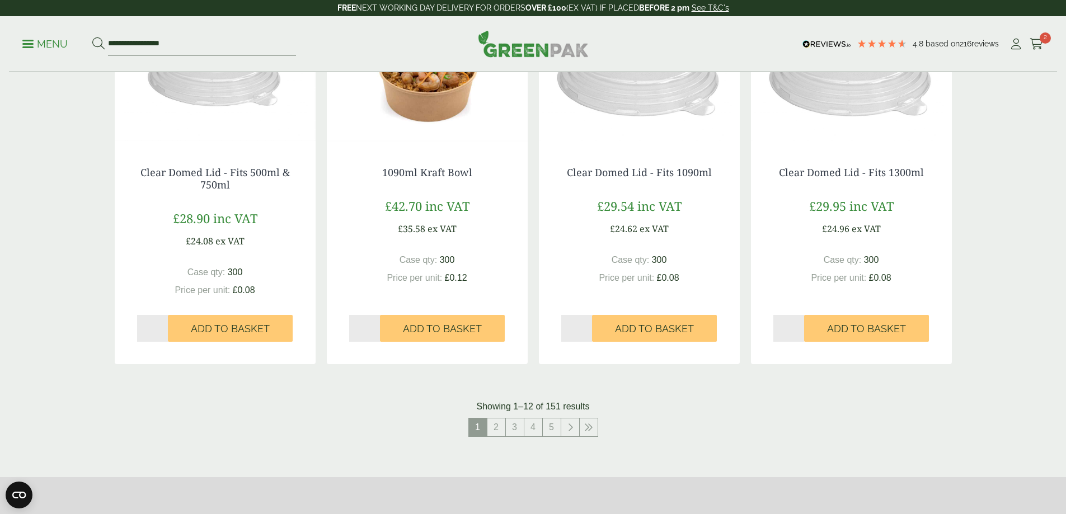
scroll to position [1231, 0]
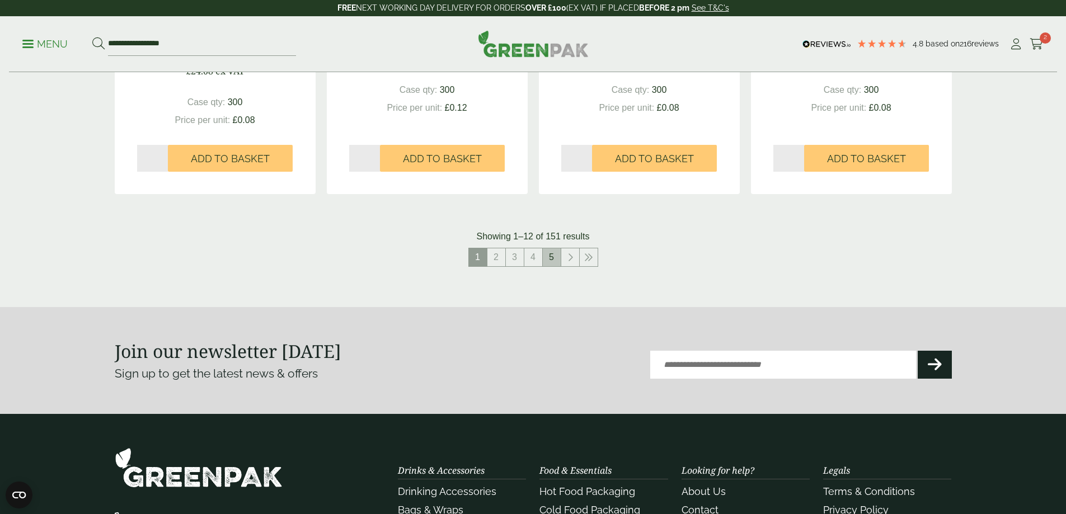
click at [553, 261] on link "5" at bounding box center [552, 257] width 18 height 18
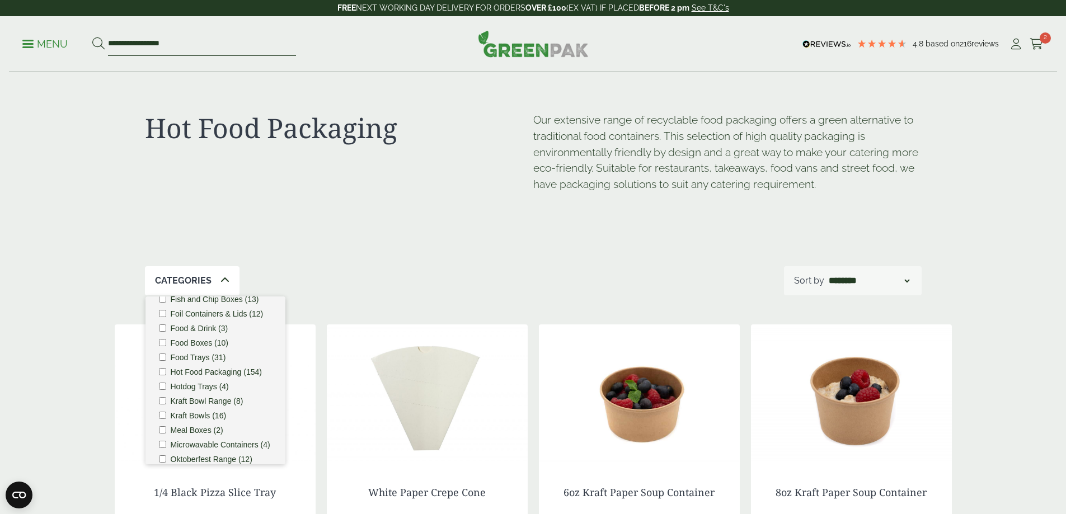
click at [185, 37] on input "**********" at bounding box center [202, 43] width 188 height 23
drag, startPoint x: 184, startPoint y: 43, endPoint x: 59, endPoint y: 30, distance: 125.4
click at [59, 30] on div "**********" at bounding box center [533, 44] width 1048 height 56
type input "******"
click at [92, 37] on button at bounding box center [98, 44] width 12 height 15
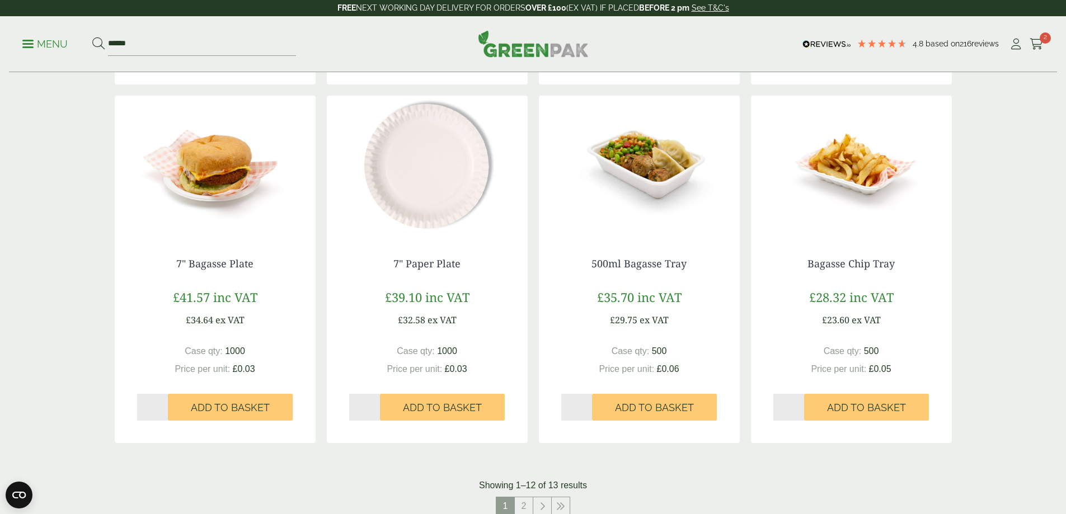
scroll to position [1119, 0]
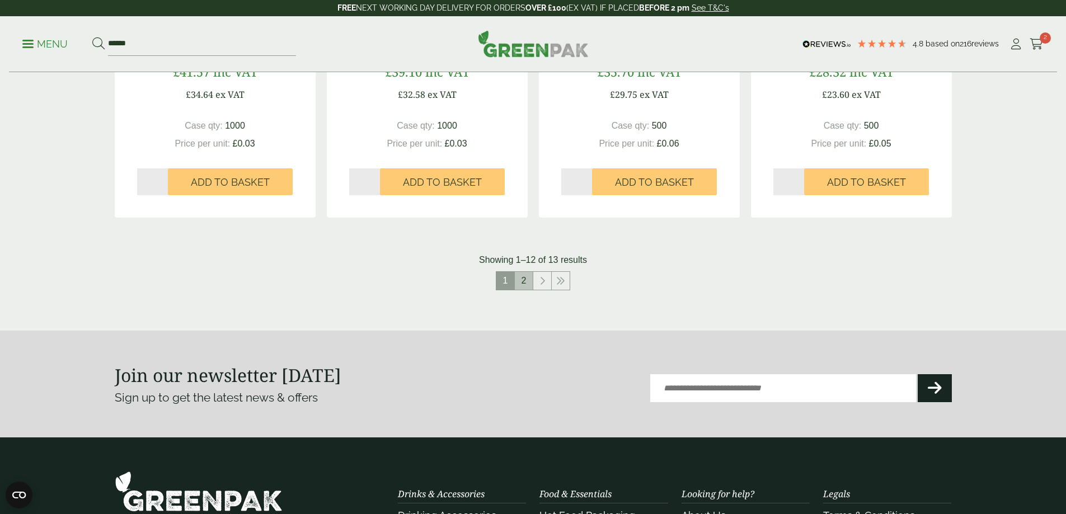
click at [523, 284] on link "2" at bounding box center [524, 281] width 18 height 18
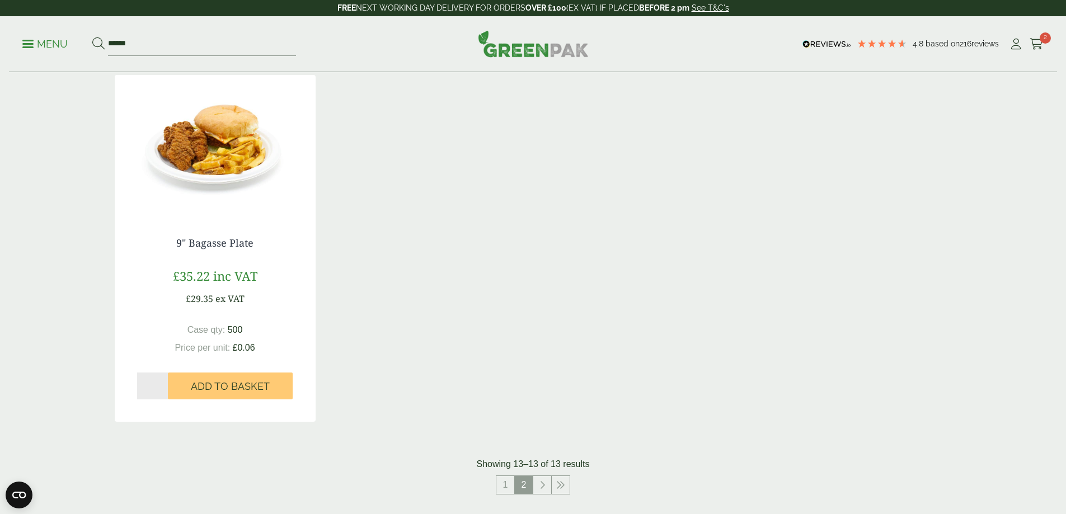
scroll to position [166, 0]
